Goal: Register for event/course

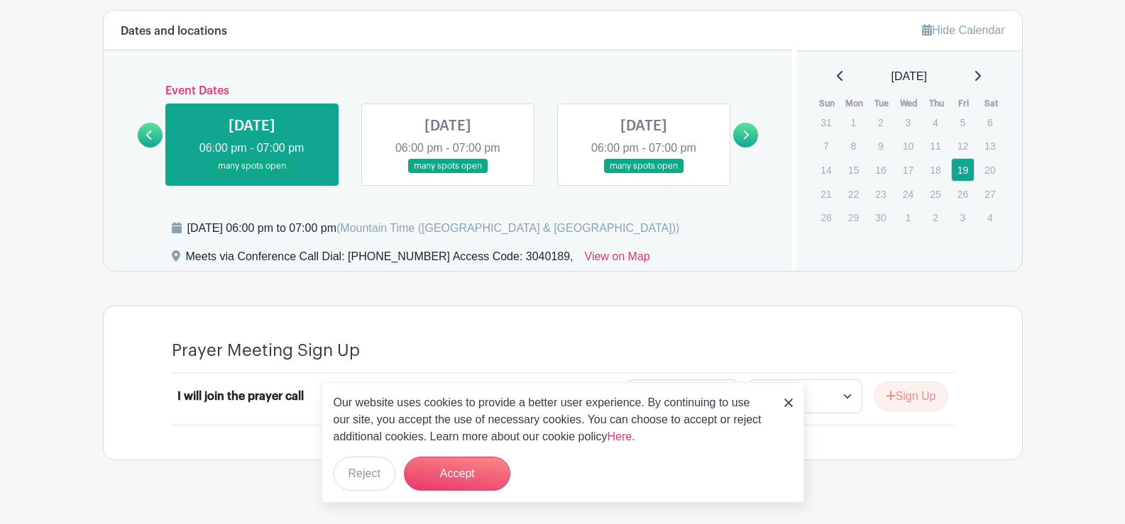
scroll to position [678, 0]
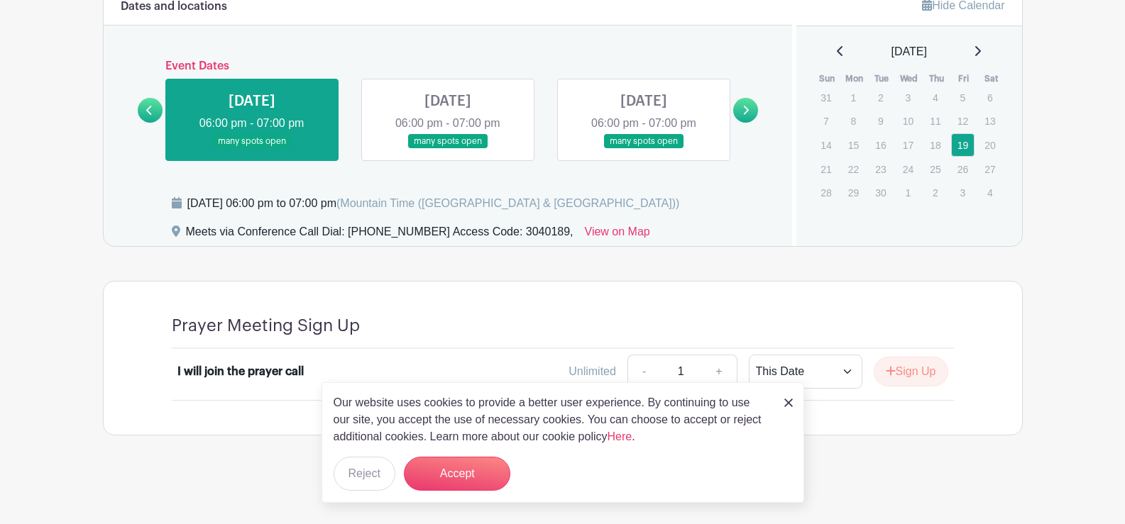
click at [790, 397] on link at bounding box center [788, 402] width 9 height 17
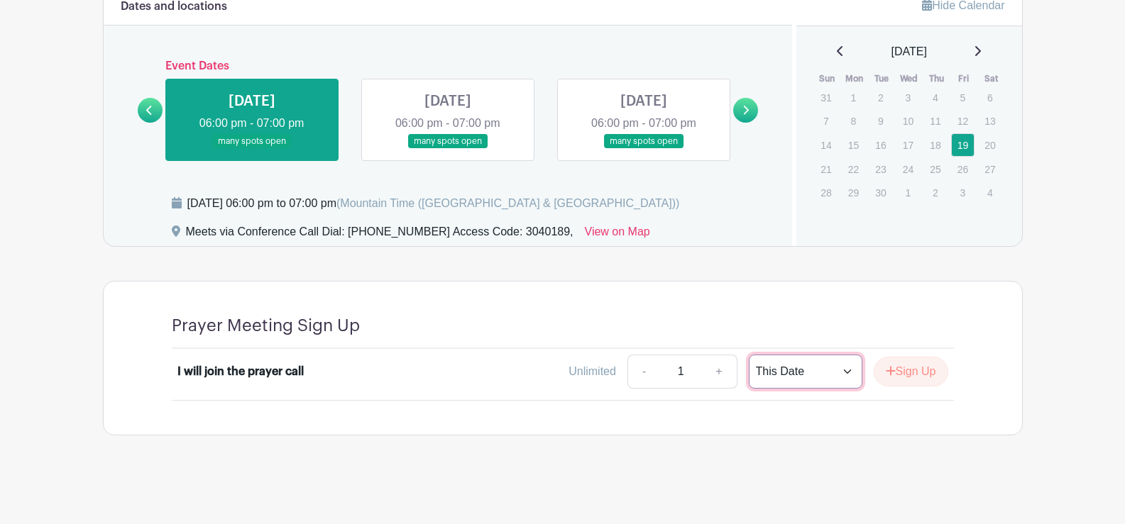
click at [844, 373] on select "This Date Select Dates" at bounding box center [806, 372] width 114 height 34
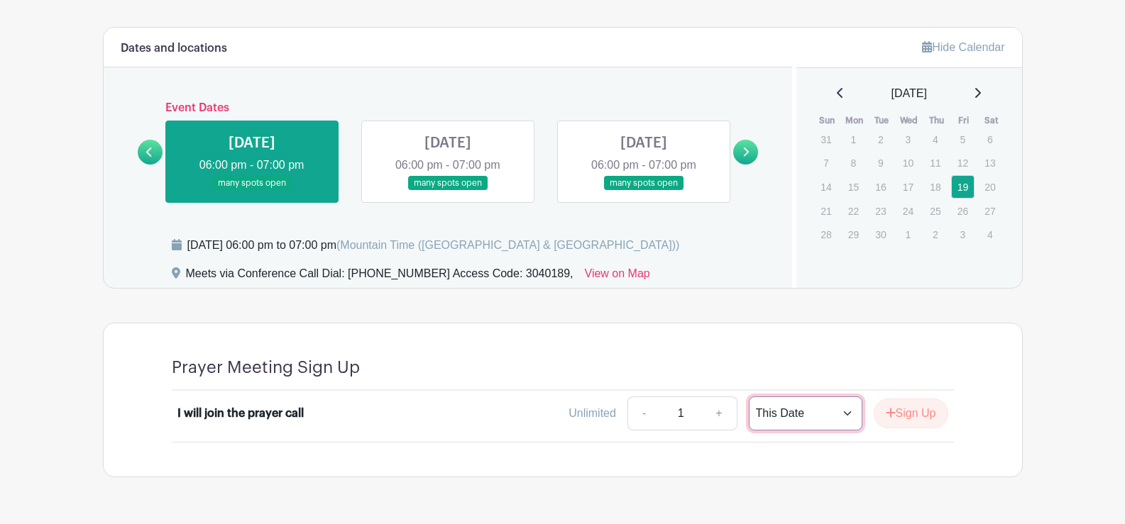
scroll to position [639, 0]
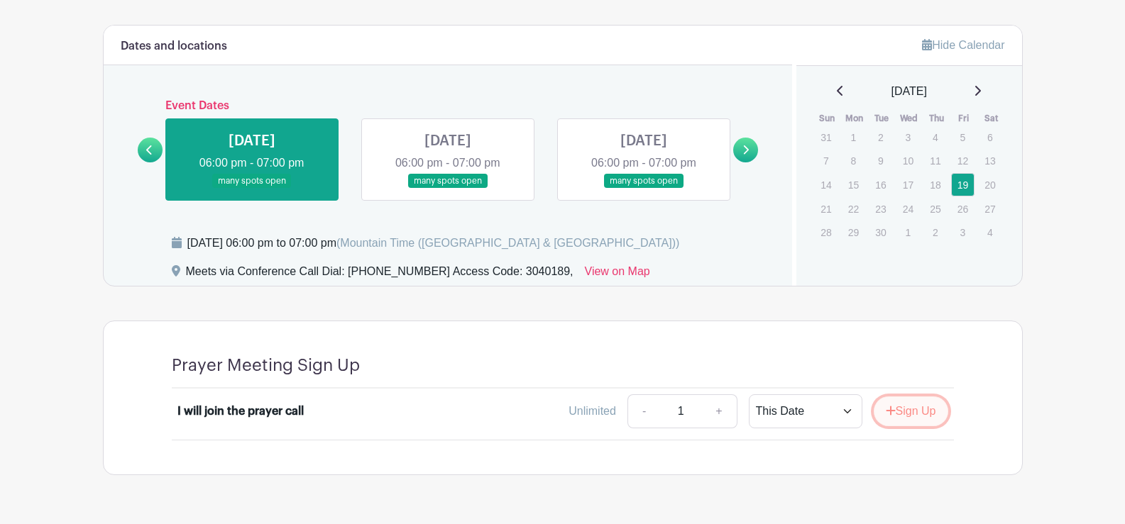
click at [897, 407] on button "Sign Up" at bounding box center [910, 412] width 75 height 30
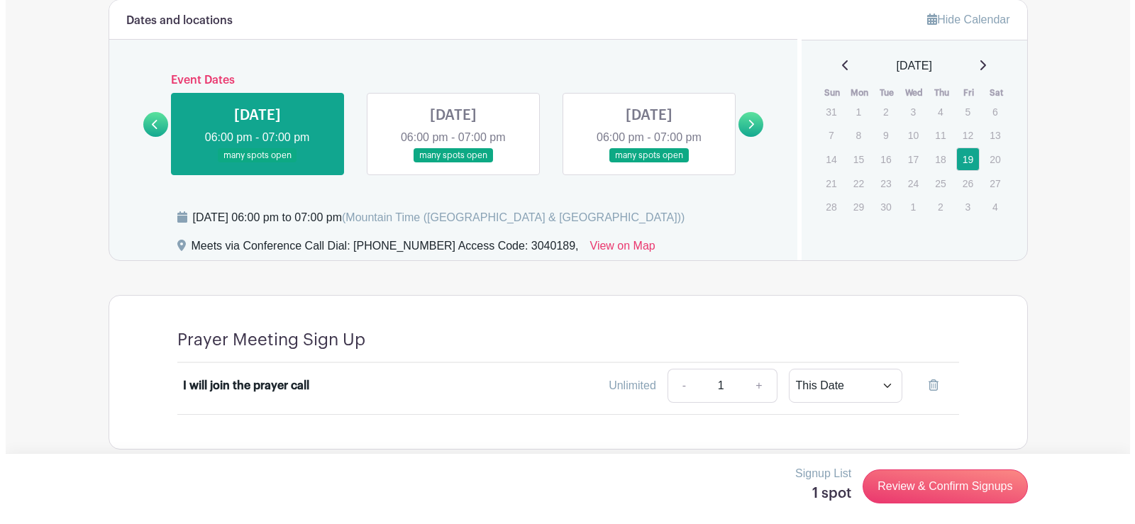
scroll to position [678, 0]
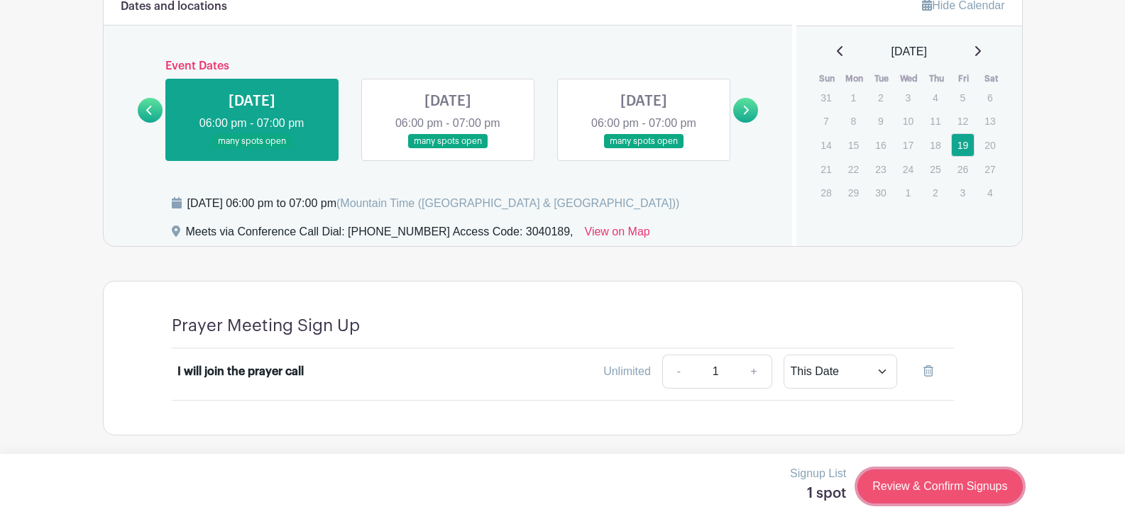
click at [923, 486] on link "Review & Confirm Signups" at bounding box center [939, 487] width 165 height 34
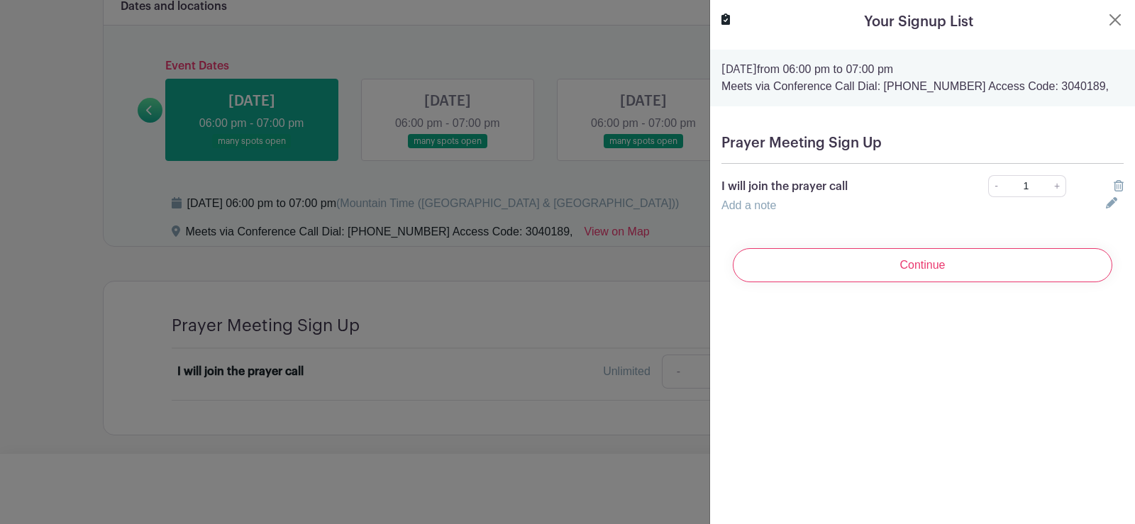
click at [746, 204] on link "Add a note" at bounding box center [749, 205] width 55 height 12
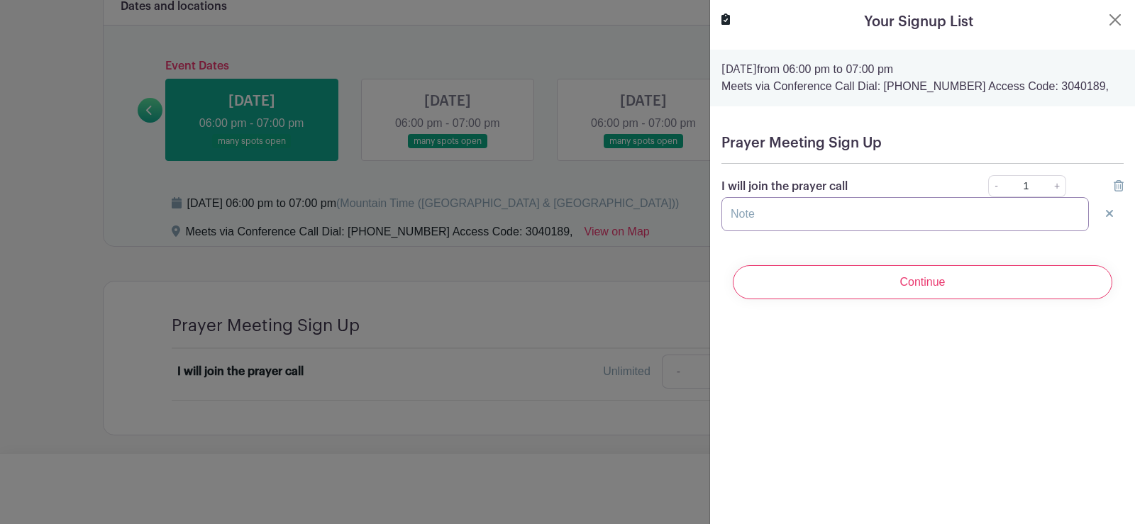
click at [777, 223] on input "text" at bounding box center [906, 214] width 368 height 34
click at [741, 217] on input "O [PERSON_NAME] enjoy talkingwith" at bounding box center [906, 214] width 368 height 34
click at [830, 218] on input "I would enjoy talkingwith" at bounding box center [906, 214] width 368 height 34
click at [860, 217] on input "I would enjoy talking with" at bounding box center [906, 214] width 368 height 34
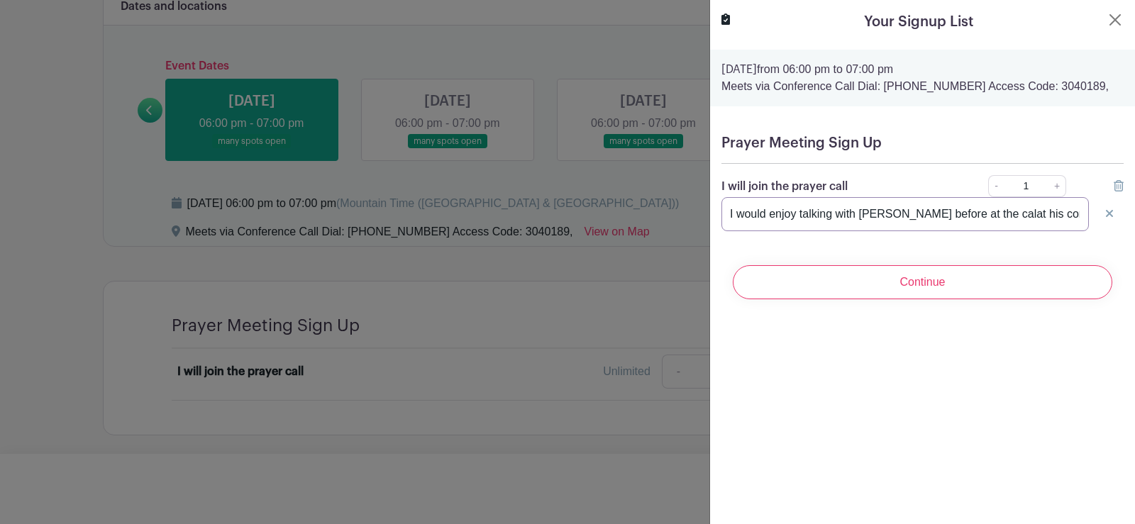
drag, startPoint x: 976, startPoint y: 216, endPoint x: 974, endPoint y: 238, distance: 22.0
click at [974, 230] on input "I would enjoy talking with [PERSON_NAME] before at the calat his conveneince" at bounding box center [906, 214] width 368 height 34
click at [978, 216] on input "I would enjoy talking with [PERSON_NAME] before at the calat his conveneincel" at bounding box center [906, 214] width 368 height 34
click at [1046, 221] on input "I would enjoy talking with [PERSON_NAME] before at the call at his conveneincel" at bounding box center [906, 214] width 368 height 34
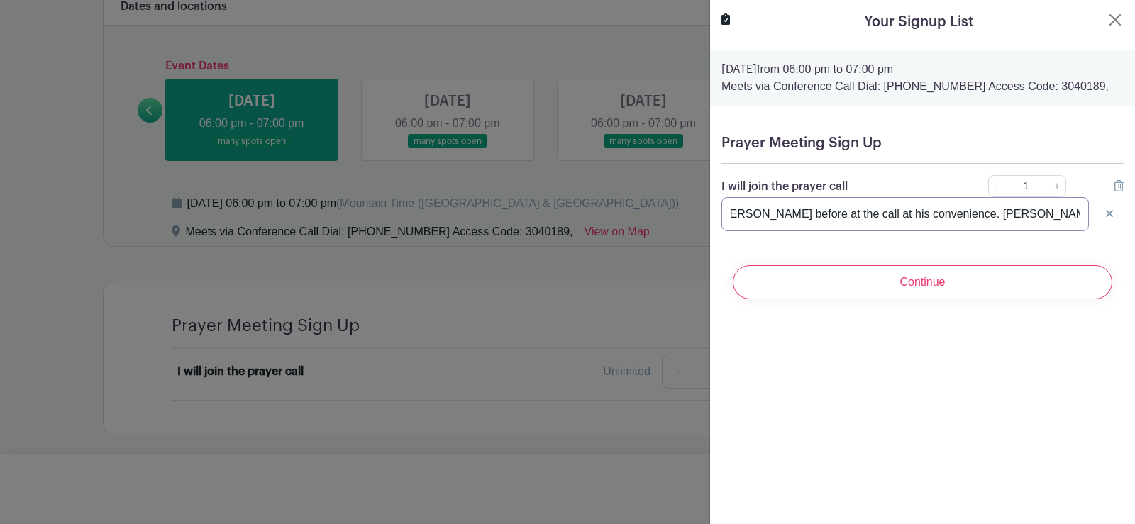
scroll to position [0, 147]
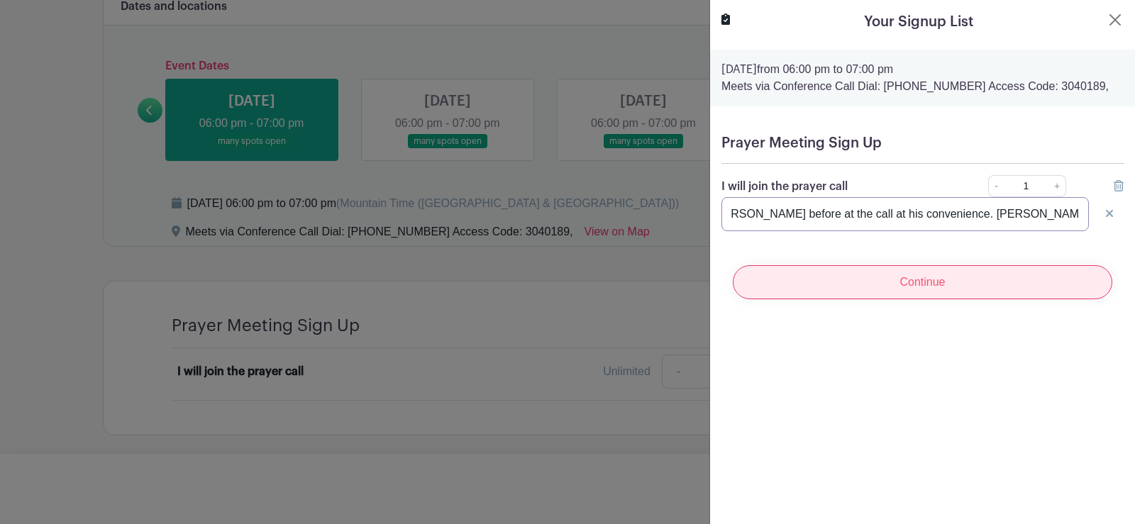
type input "I would enjoy talking with [PERSON_NAME] before at the call at his convenience.…"
click at [928, 278] on input "Continue" at bounding box center [923, 282] width 380 height 34
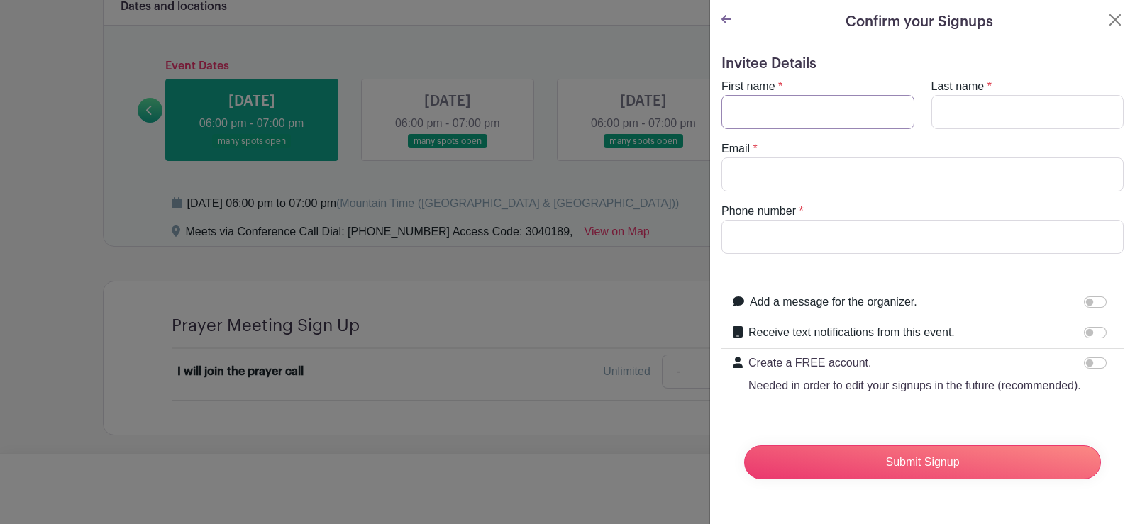
click at [787, 119] on input "First name" at bounding box center [818, 112] width 193 height 34
type input "[PERSON_NAME]"
type input "[EMAIL_ADDRESS][DOMAIN_NAME]"
type input "9705932751"
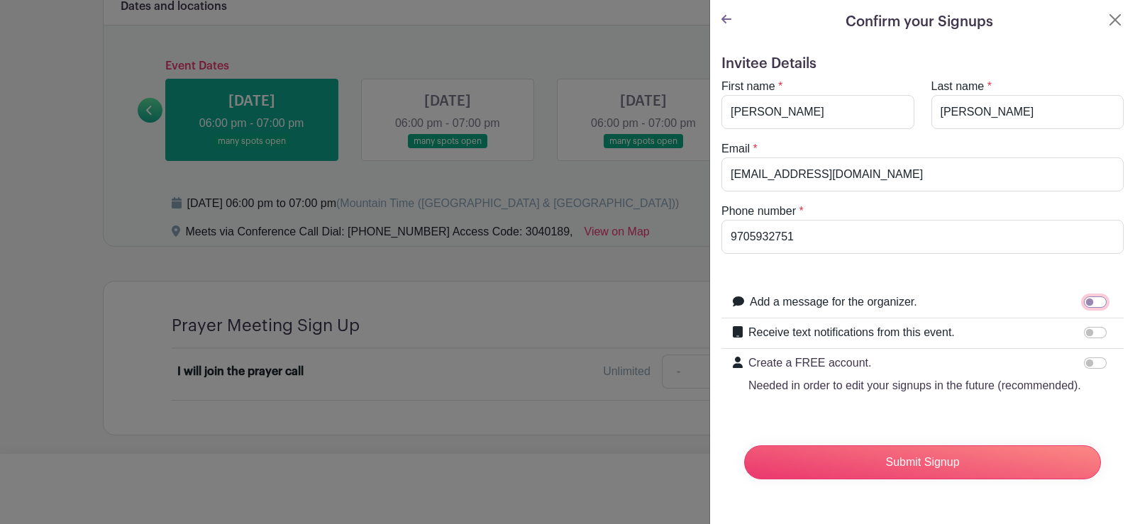
click at [1084, 300] on input "Add a message for the organizer." at bounding box center [1095, 302] width 23 height 11
checkbox input "true"
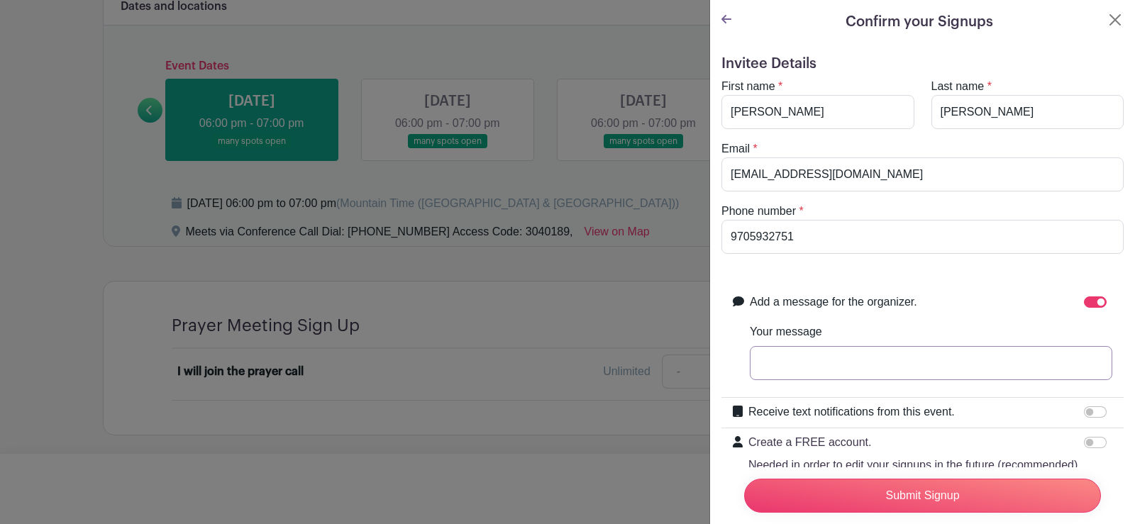
click at [805, 365] on input "Your message" at bounding box center [931, 363] width 363 height 34
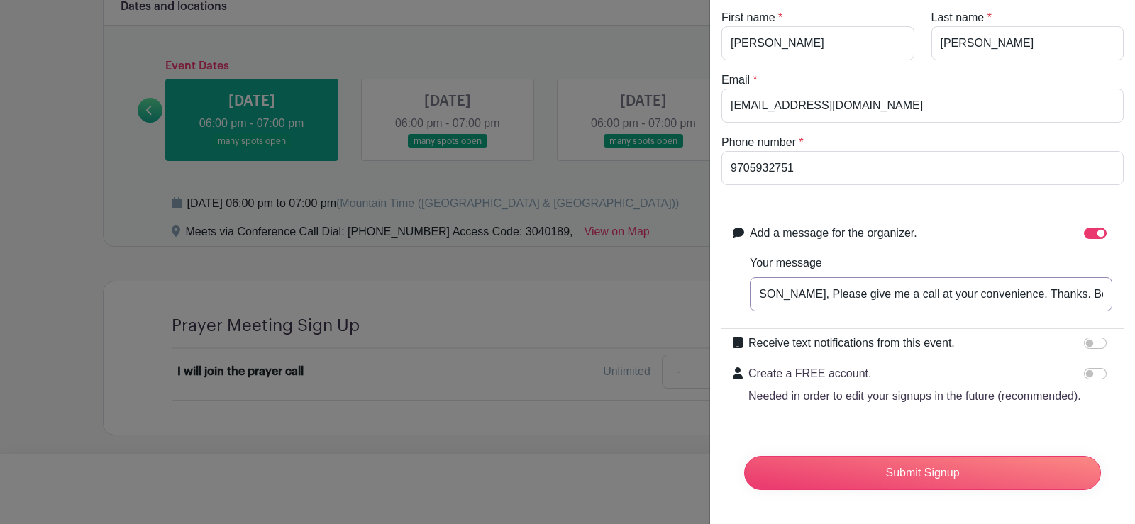
scroll to position [96, 0]
type input "[PERSON_NAME], Please give me a call at your convenience. Thanks. Be blessed."
click at [1084, 338] on input "Receive text notifications from this event." at bounding box center [1095, 343] width 23 height 11
checkbox input "true"
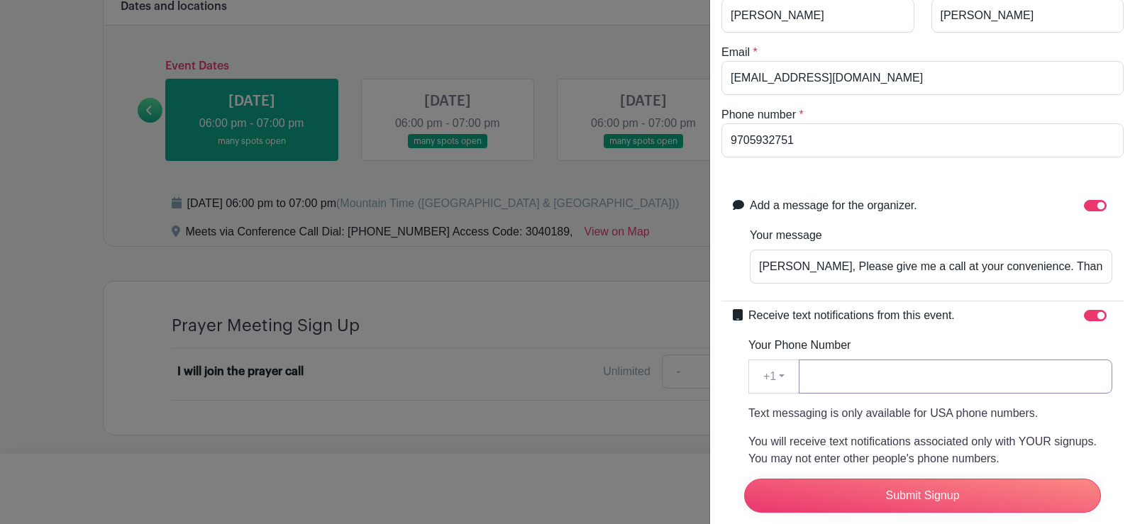
click at [846, 381] on input "Your Phone Number" at bounding box center [956, 377] width 314 height 34
type input "9705932751"
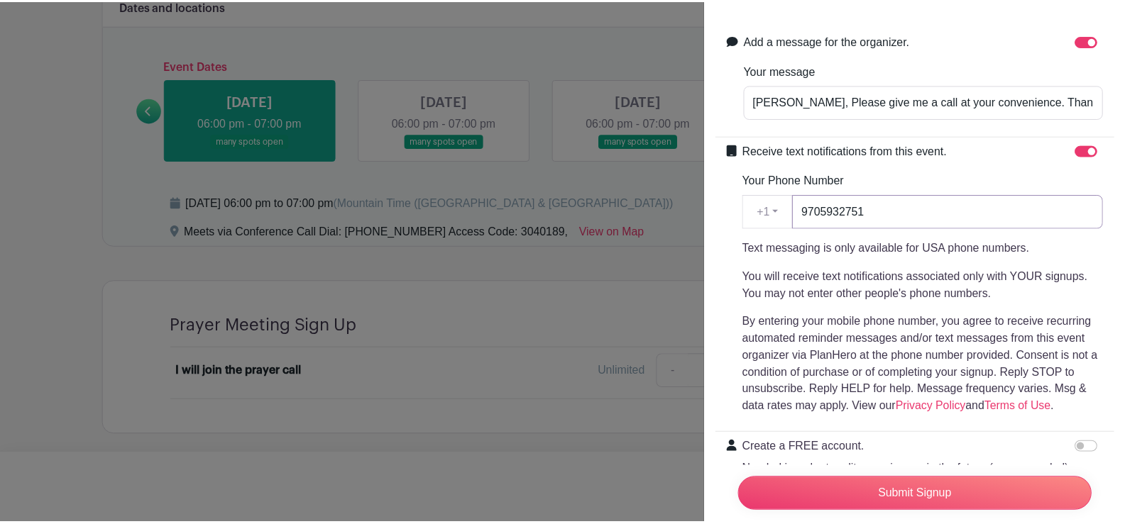
scroll to position [309, 0]
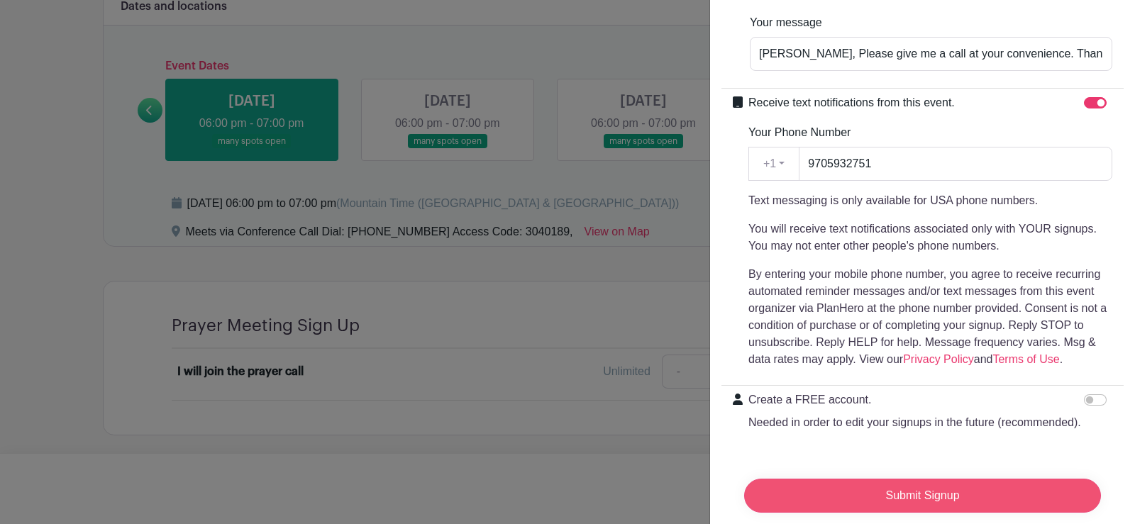
click at [917, 481] on input "Submit Signup" at bounding box center [922, 496] width 357 height 34
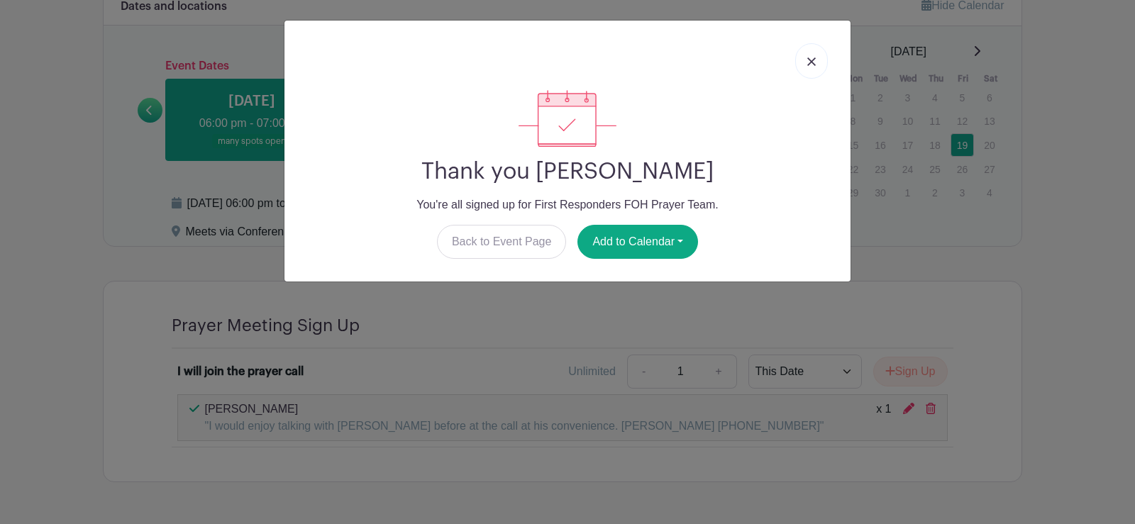
click at [810, 57] on img at bounding box center [811, 61] width 9 height 9
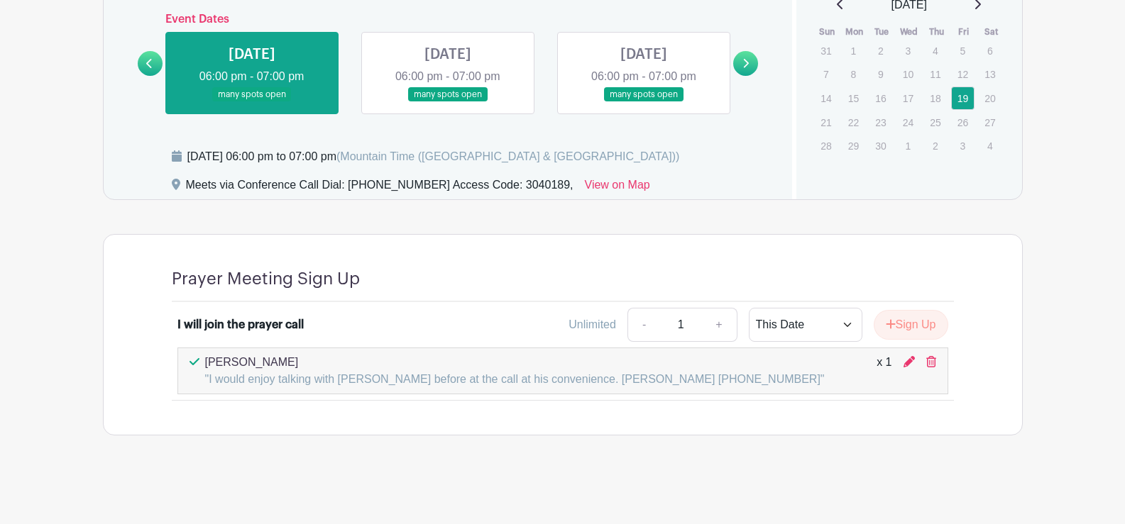
scroll to position [654, 0]
